Goal: Go to known website: Access a specific website the user already knows

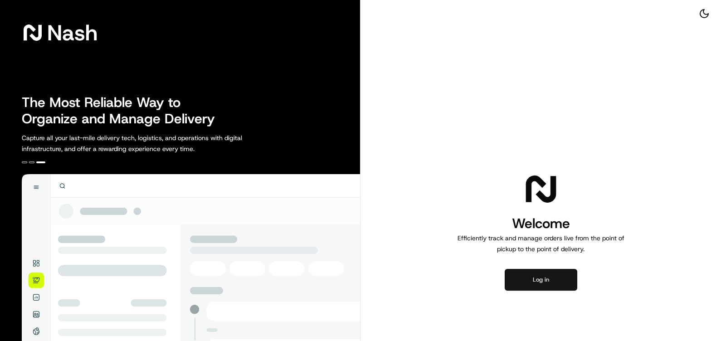
click at [536, 282] on button "Log in" at bounding box center [541, 280] width 73 height 22
